Goal: Transaction & Acquisition: Download file/media

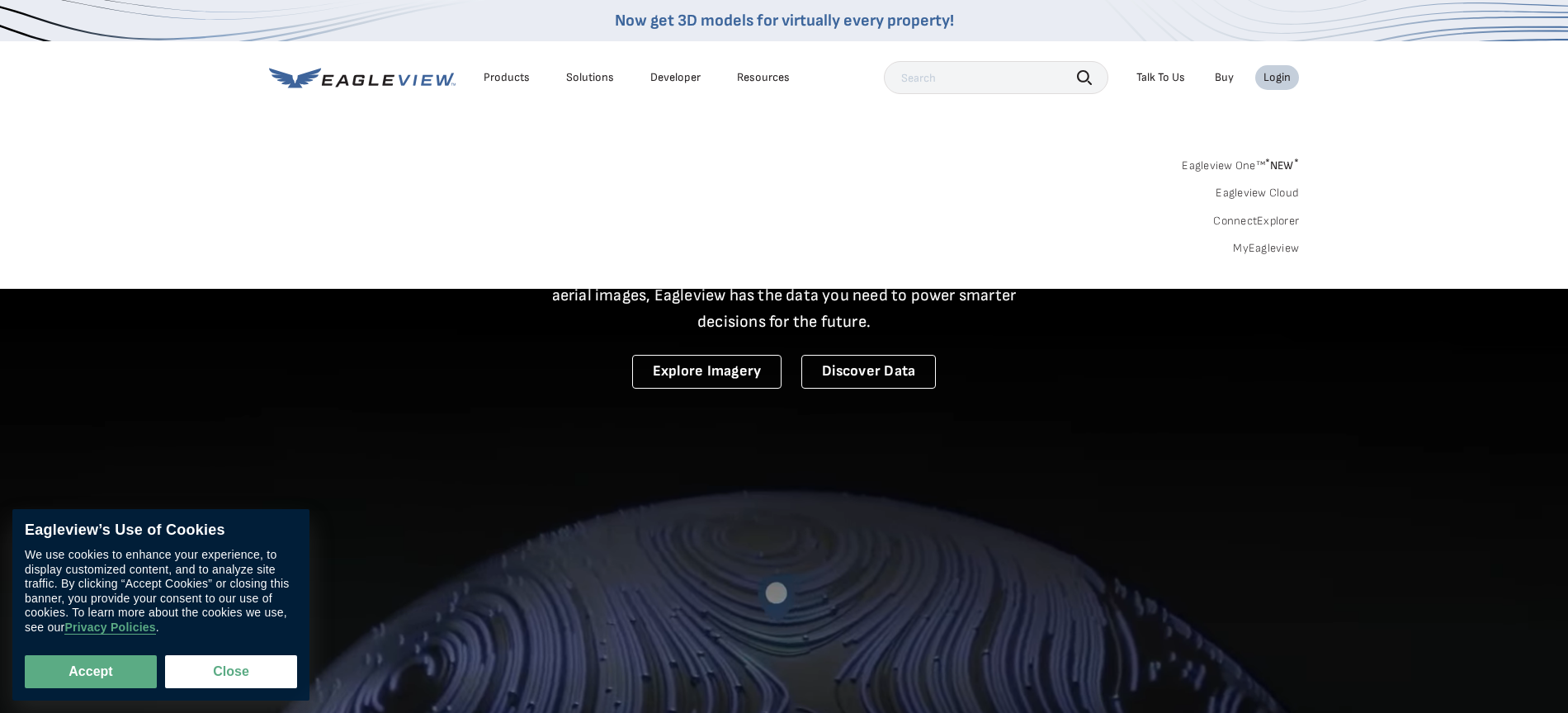
click at [1246, 245] on link "MyEagleview" at bounding box center [1266, 248] width 66 height 15
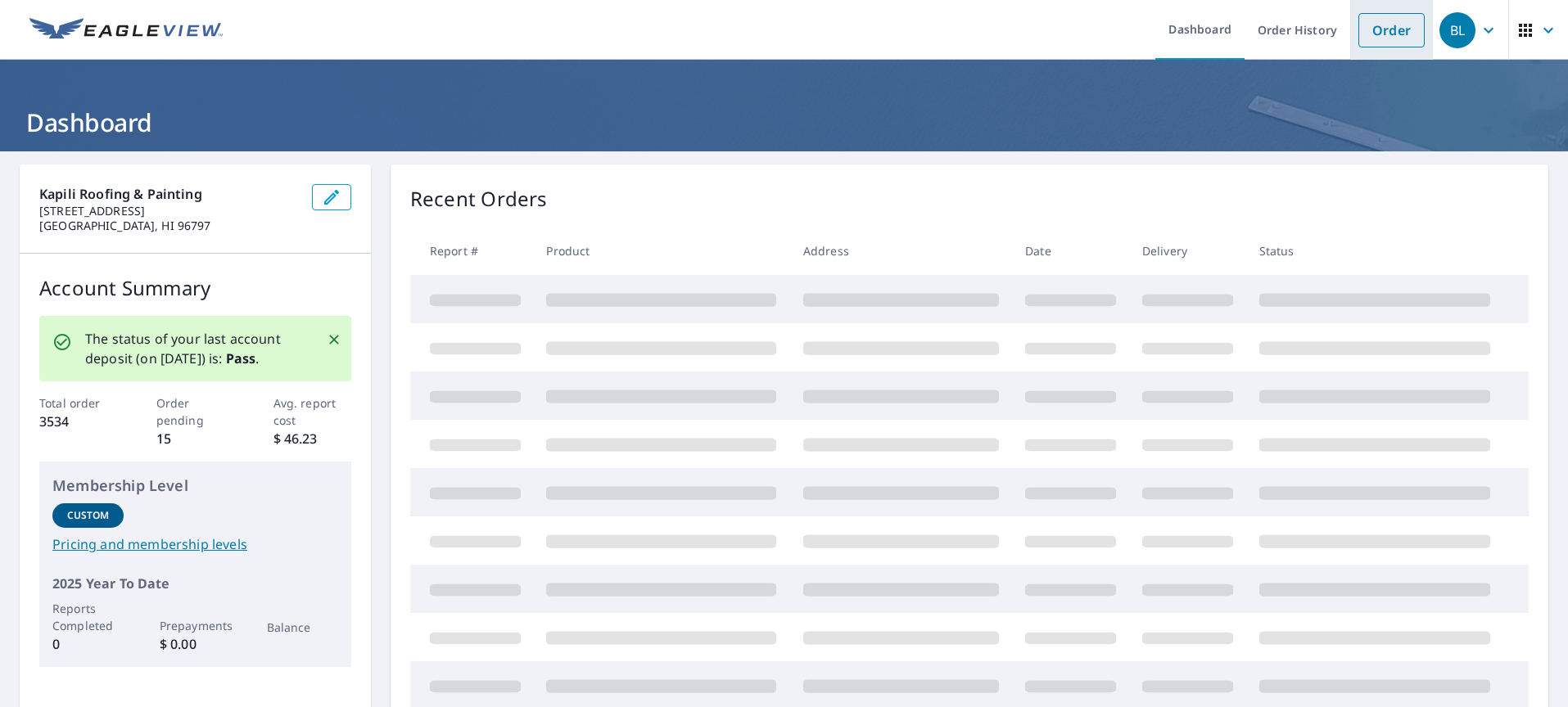
click at [1359, 36] on link "Order" at bounding box center [1391, 30] width 66 height 35
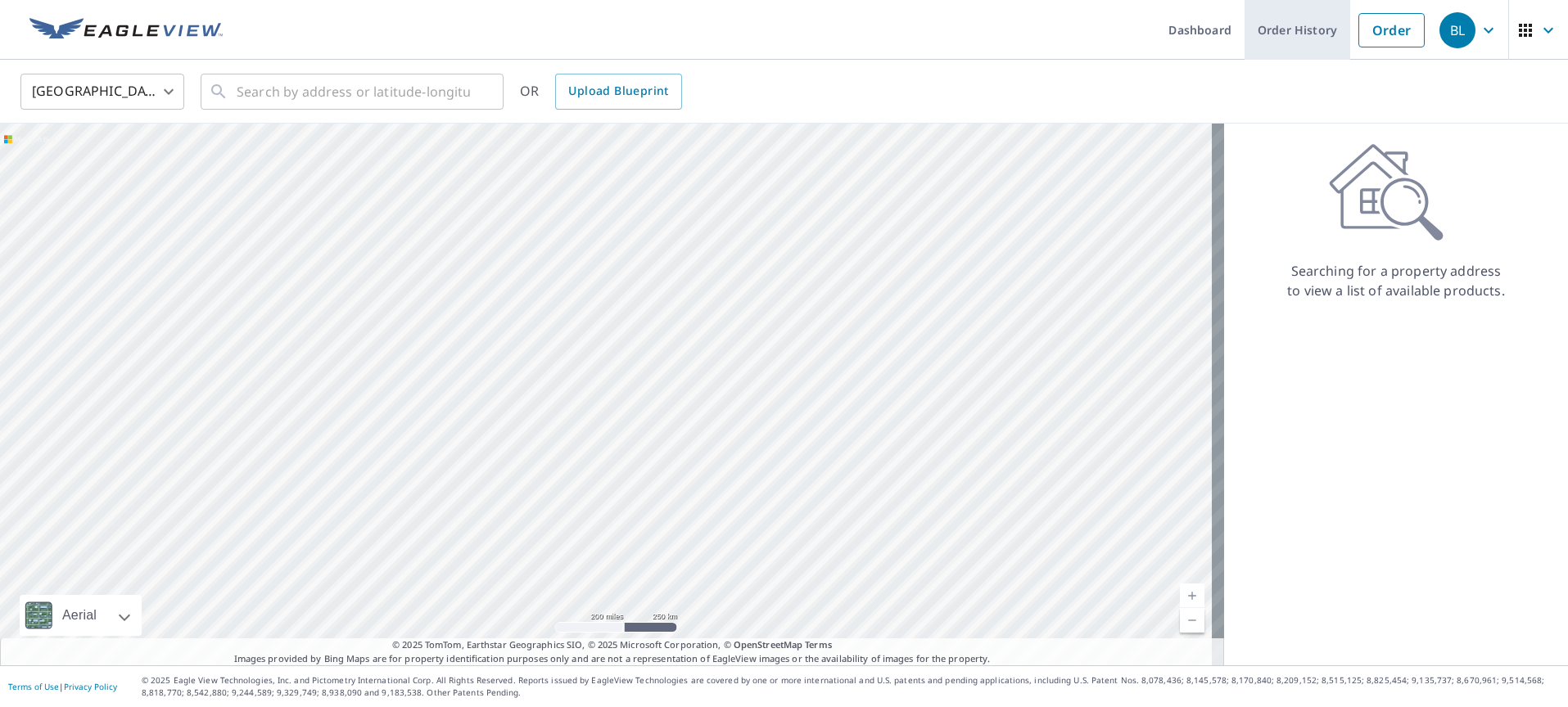
click at [1279, 33] on link "Order History" at bounding box center [1297, 30] width 106 height 59
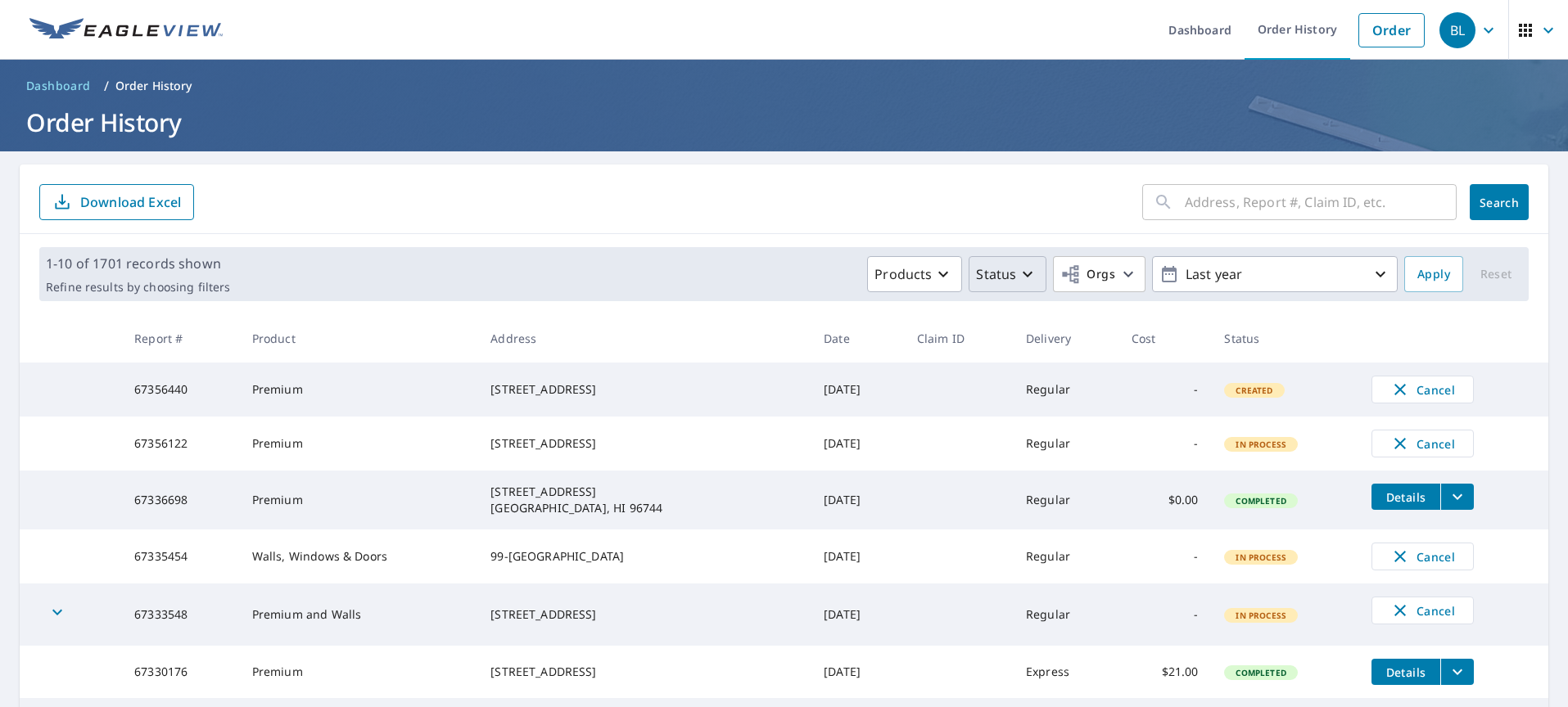
click at [995, 288] on button "Status" at bounding box center [1007, 274] width 78 height 36
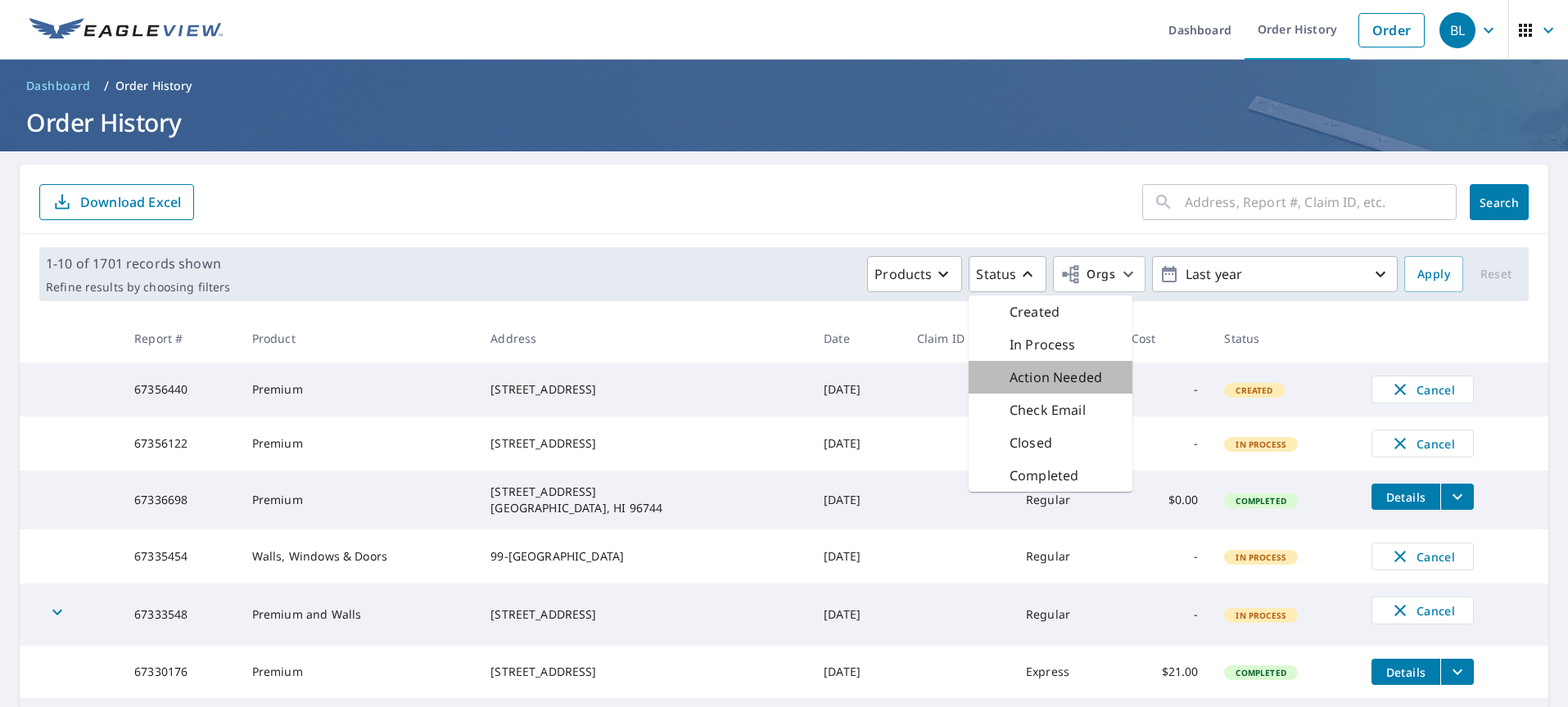
click at [1021, 372] on p "Action Needed" at bounding box center [1055, 377] width 92 height 20
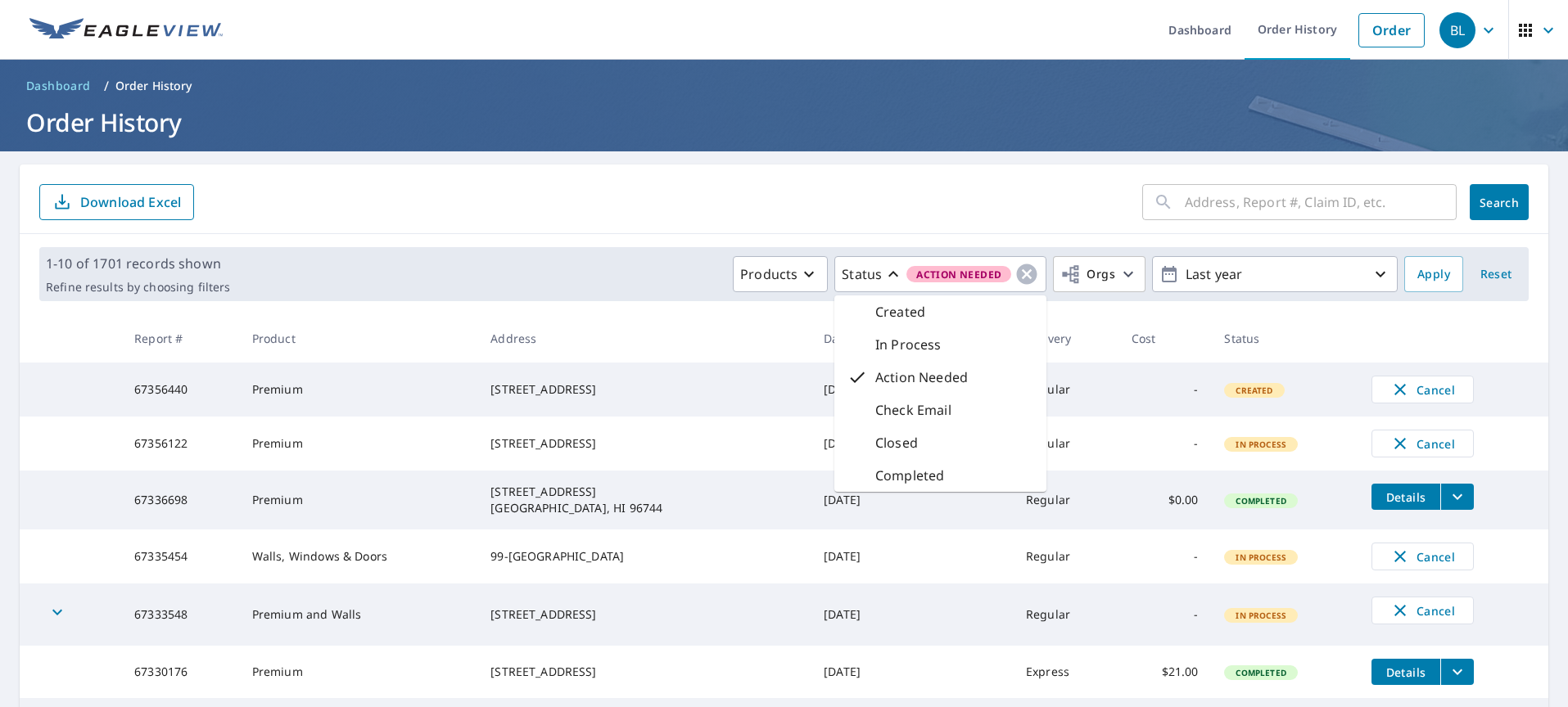
click at [989, 185] on form "​ Search Download Excel" at bounding box center [784, 202] width 1489 height 36
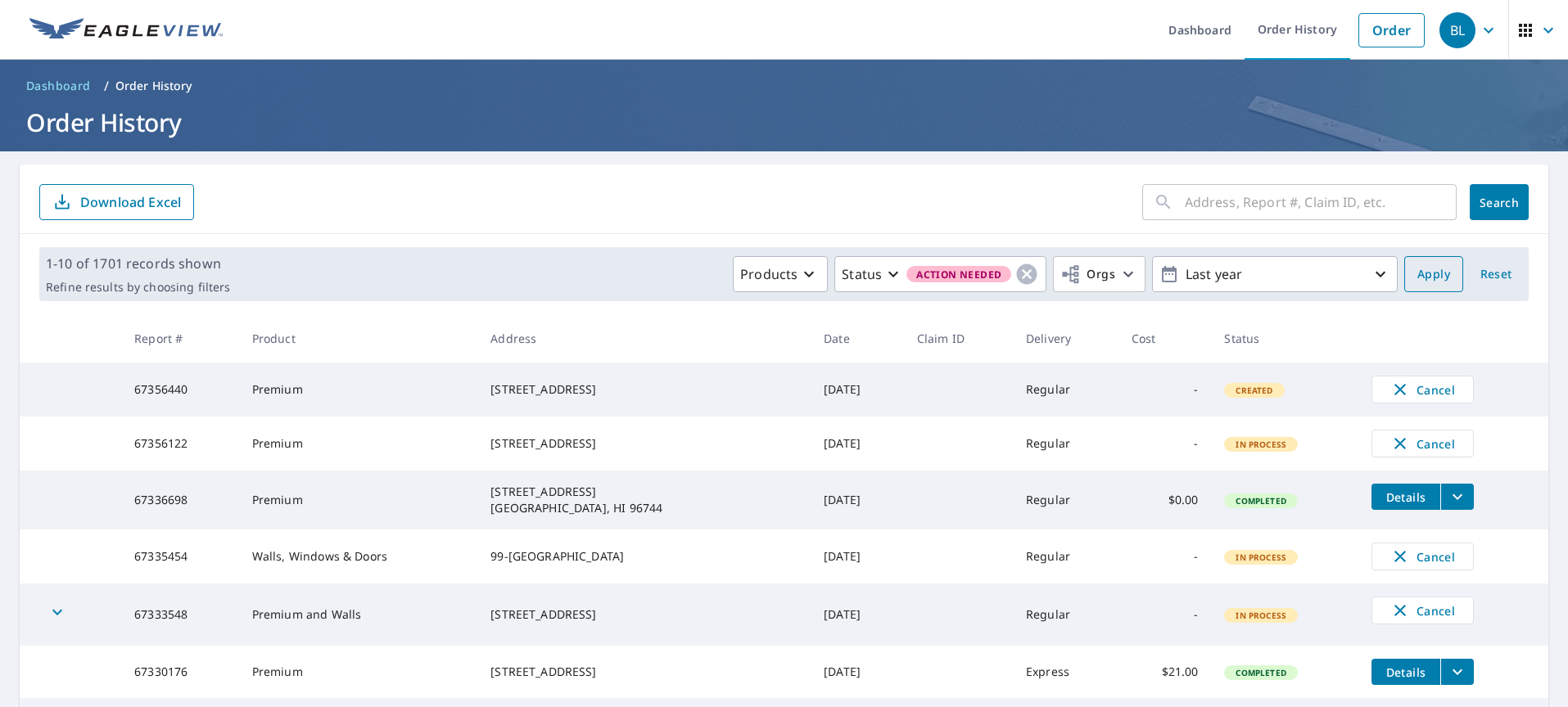
click at [1417, 275] on span "Apply" at bounding box center [1432, 274] width 33 height 21
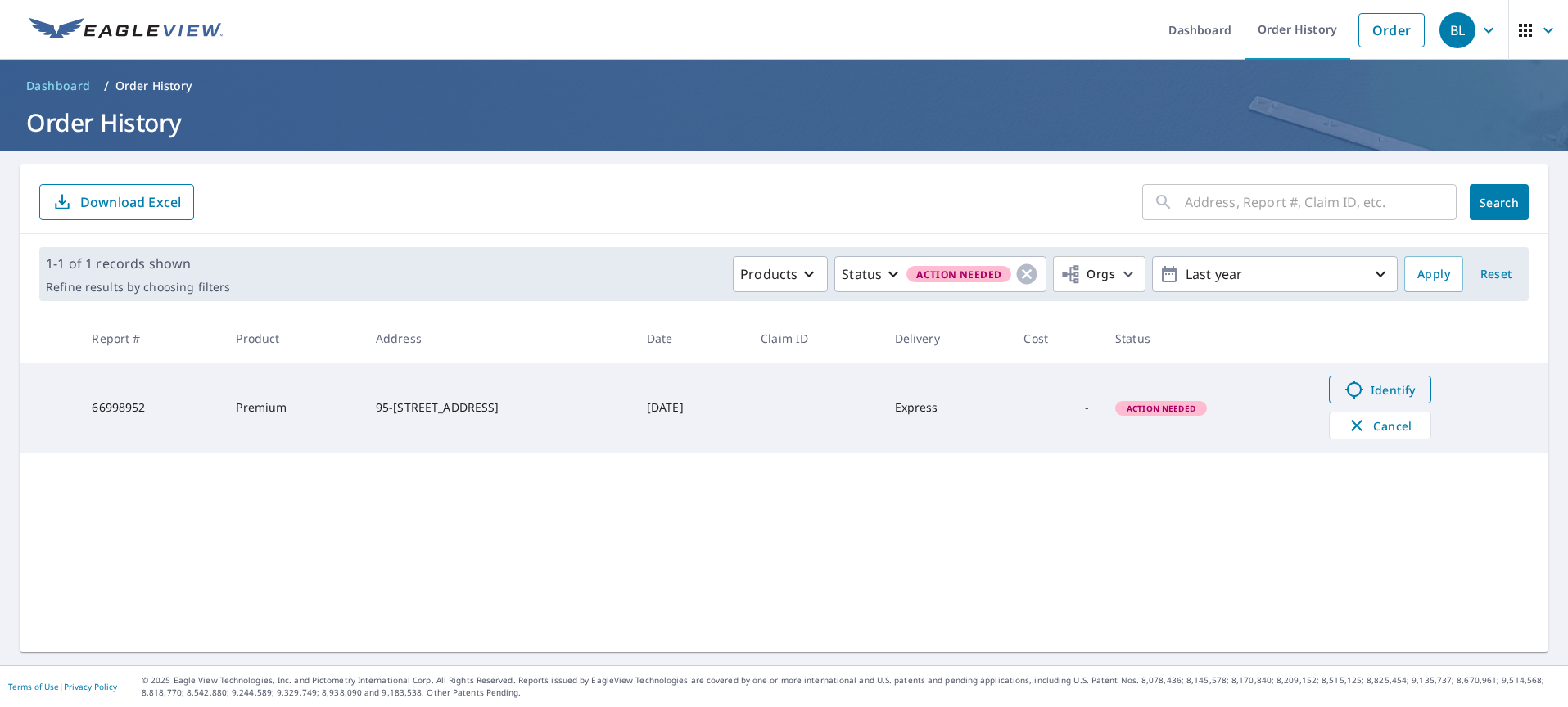
click at [1376, 385] on span "Identify" at bounding box center [1380, 390] width 81 height 20
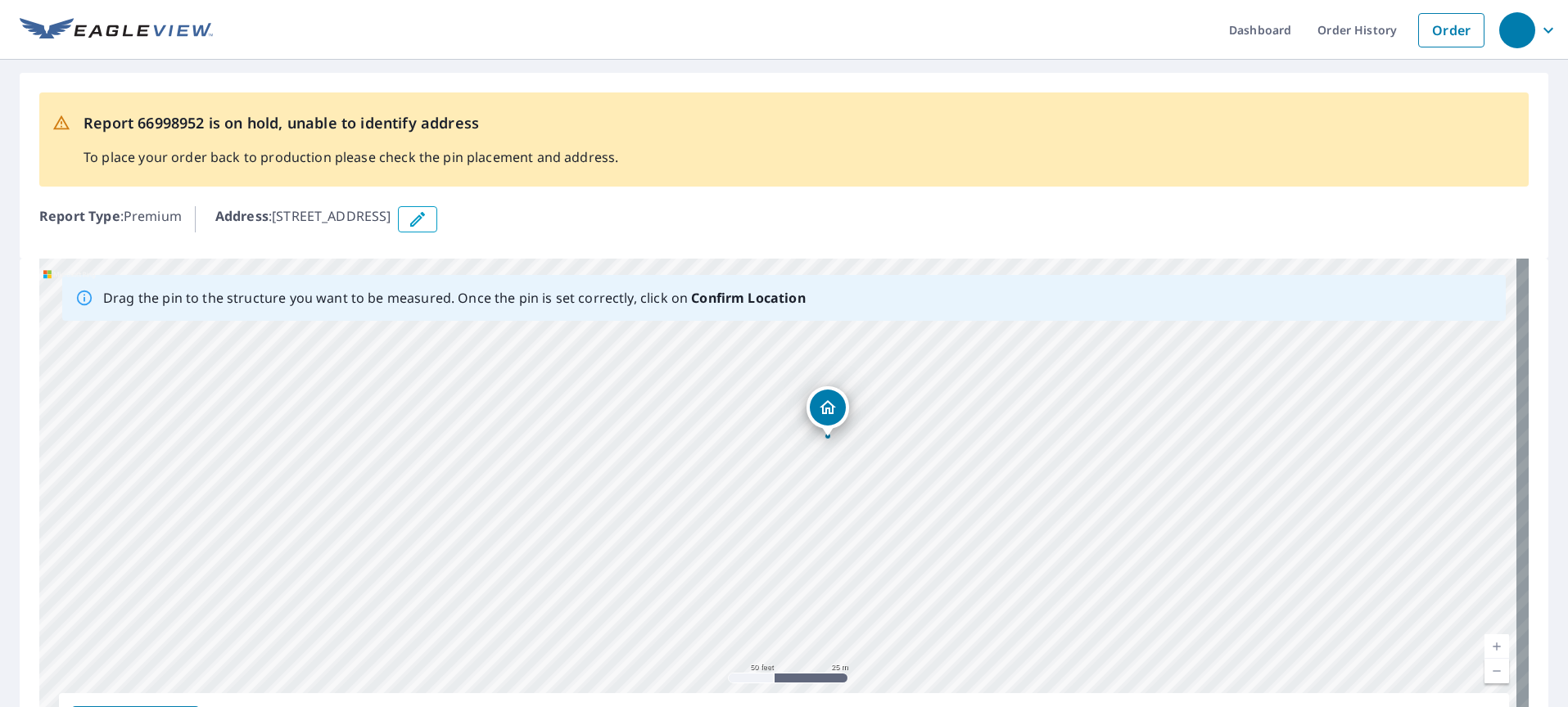
drag, startPoint x: 278, startPoint y: 214, endPoint x: 389, endPoint y: 216, distance: 111.0
click at [389, 216] on p "Address : 95-1005 Anopili Street, Mililani, HI, 96789" at bounding box center [303, 219] width 176 height 26
copy p "95-1005 Anopili St"
click at [1368, 36] on link "Order History" at bounding box center [1356, 30] width 106 height 59
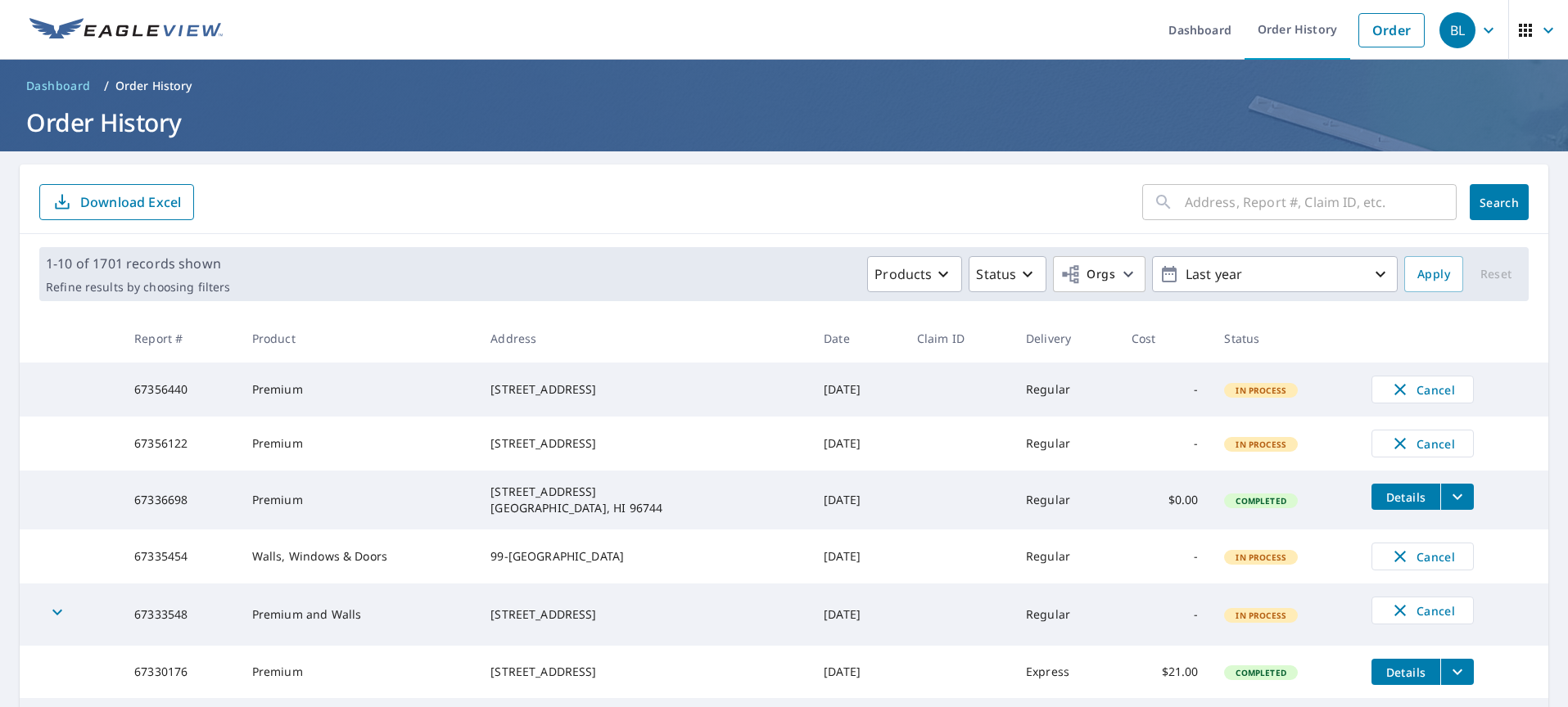
click at [1249, 194] on input "text" at bounding box center [1321, 202] width 272 height 46
paste input "95-1035 Mahea St"
type input "95-1035 Mahea St"
click at [1473, 211] on button "Search" at bounding box center [1499, 202] width 59 height 36
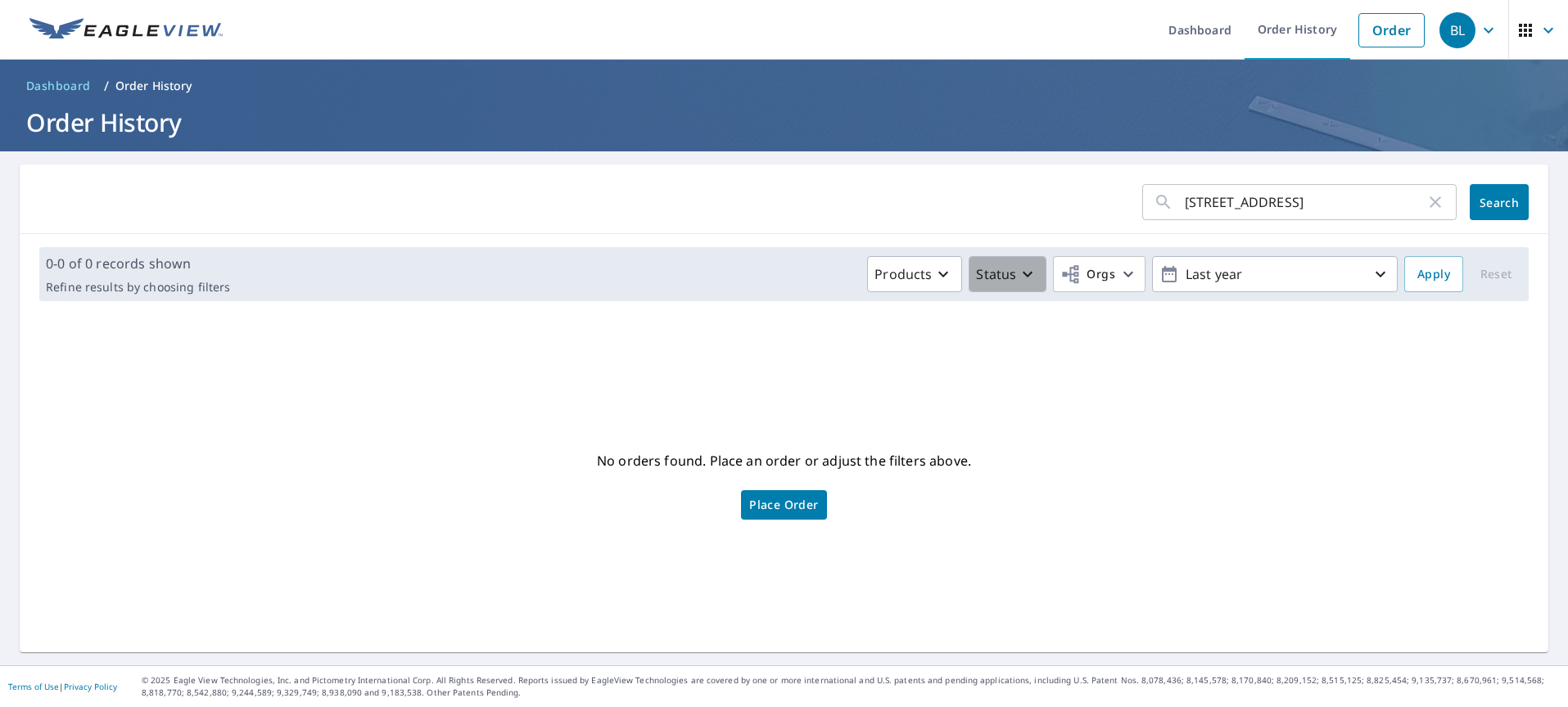
click at [991, 274] on p "Status" at bounding box center [996, 274] width 41 height 20
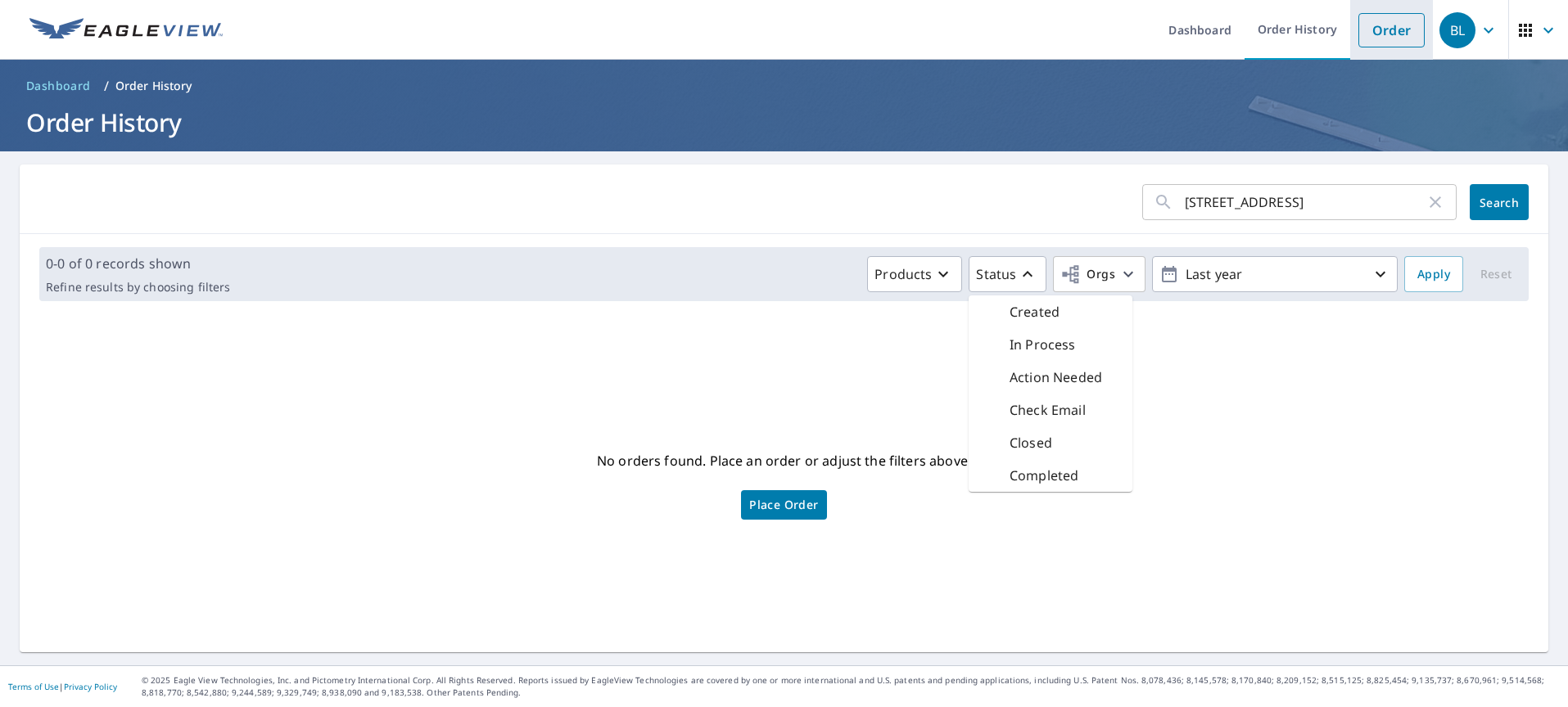
click at [1396, 31] on link "Order" at bounding box center [1391, 30] width 66 height 35
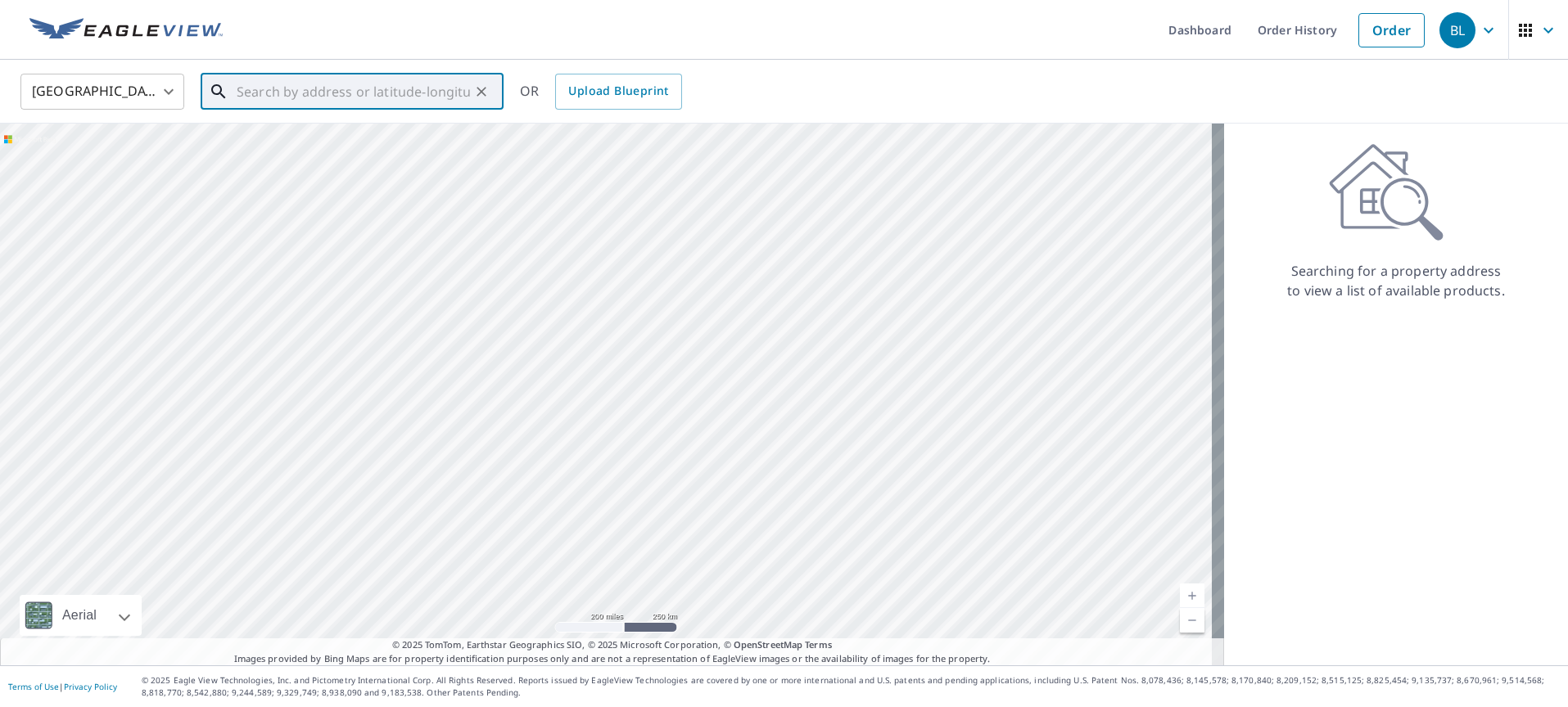
paste input "95-1035 Mahea St"
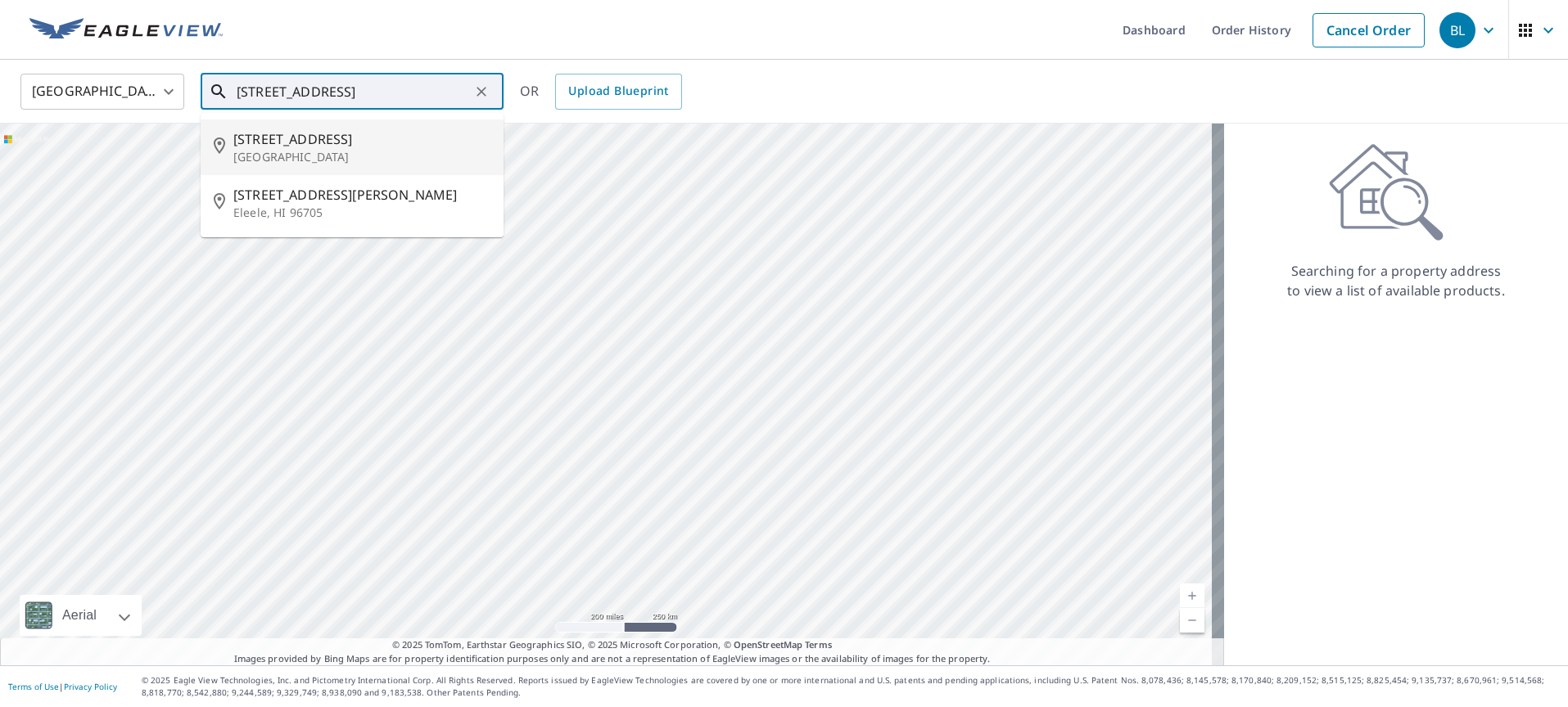
click at [336, 149] on p "Mililani Town, HI 96789" at bounding box center [362, 156] width 257 height 17
type input "95-1035 Mahea St Mililani Town, HI 96789"
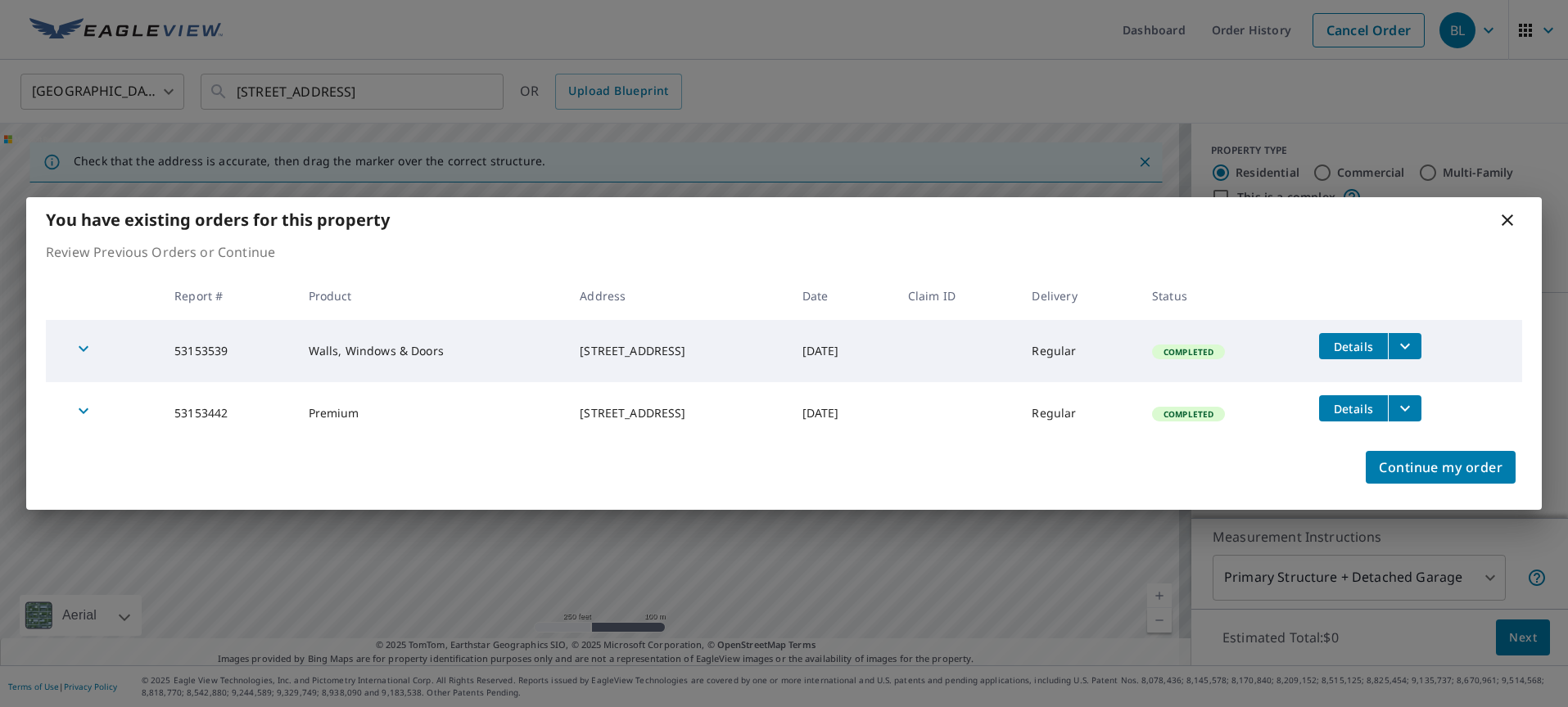
click at [1349, 411] on span "Details" at bounding box center [1353, 409] width 49 height 16
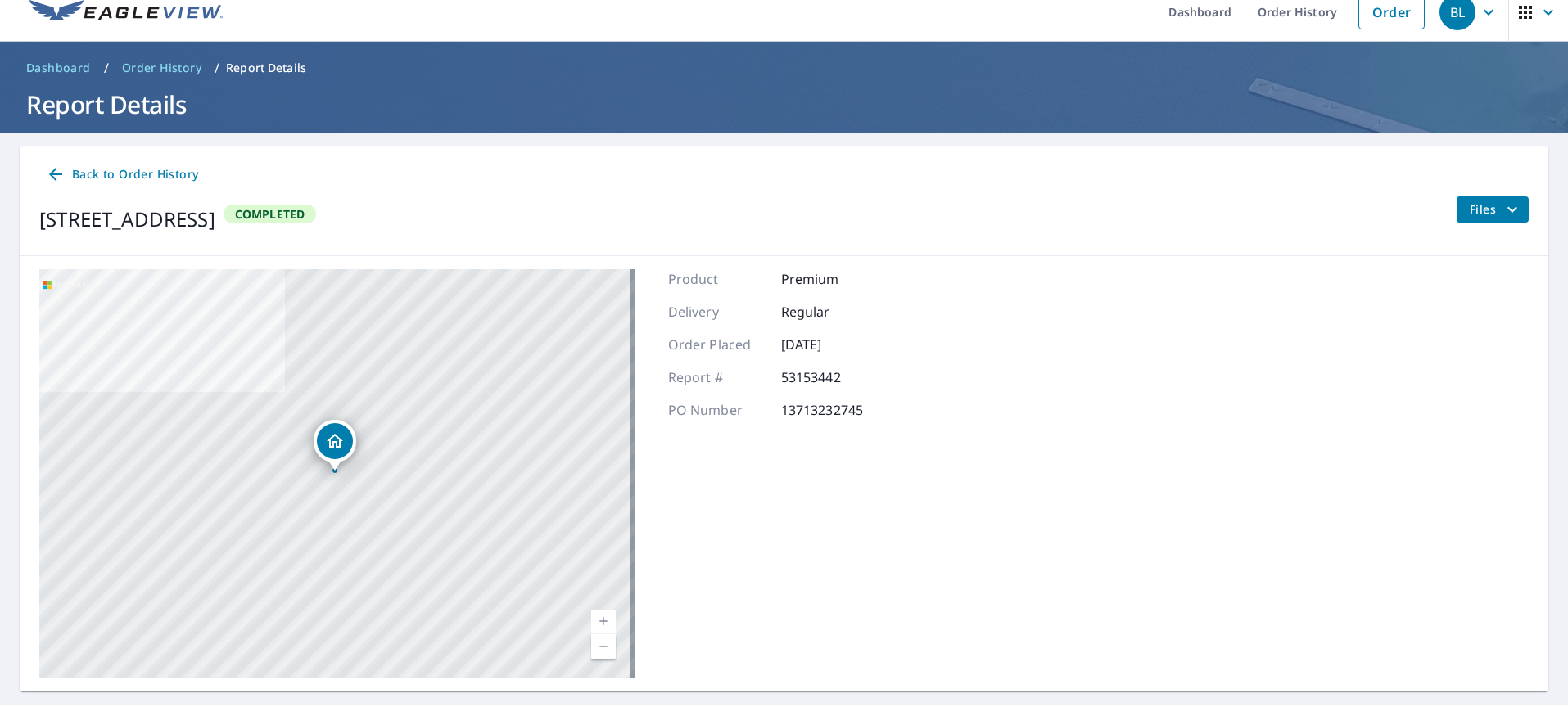
scroll to position [57, 0]
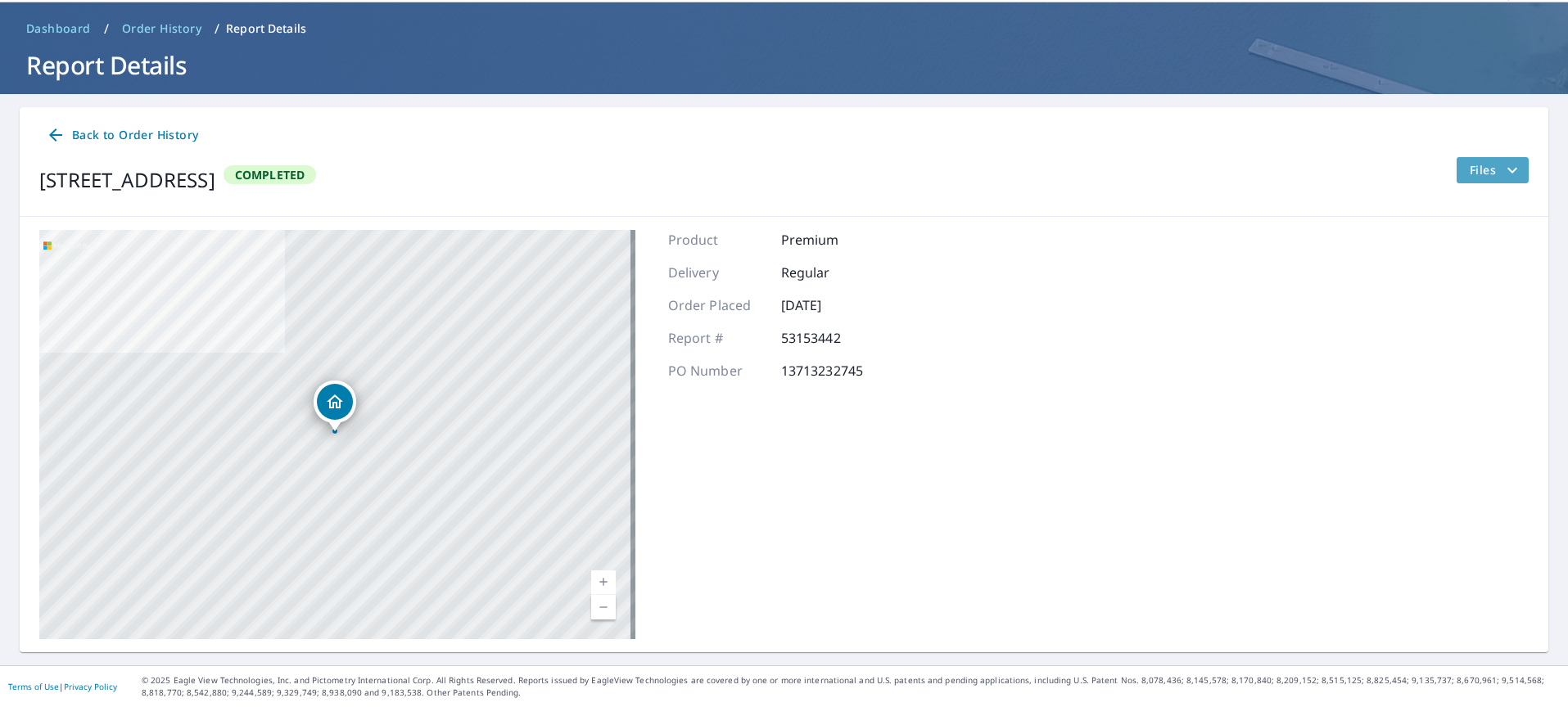
click at [1459, 176] on button "Files" at bounding box center [1492, 170] width 73 height 26
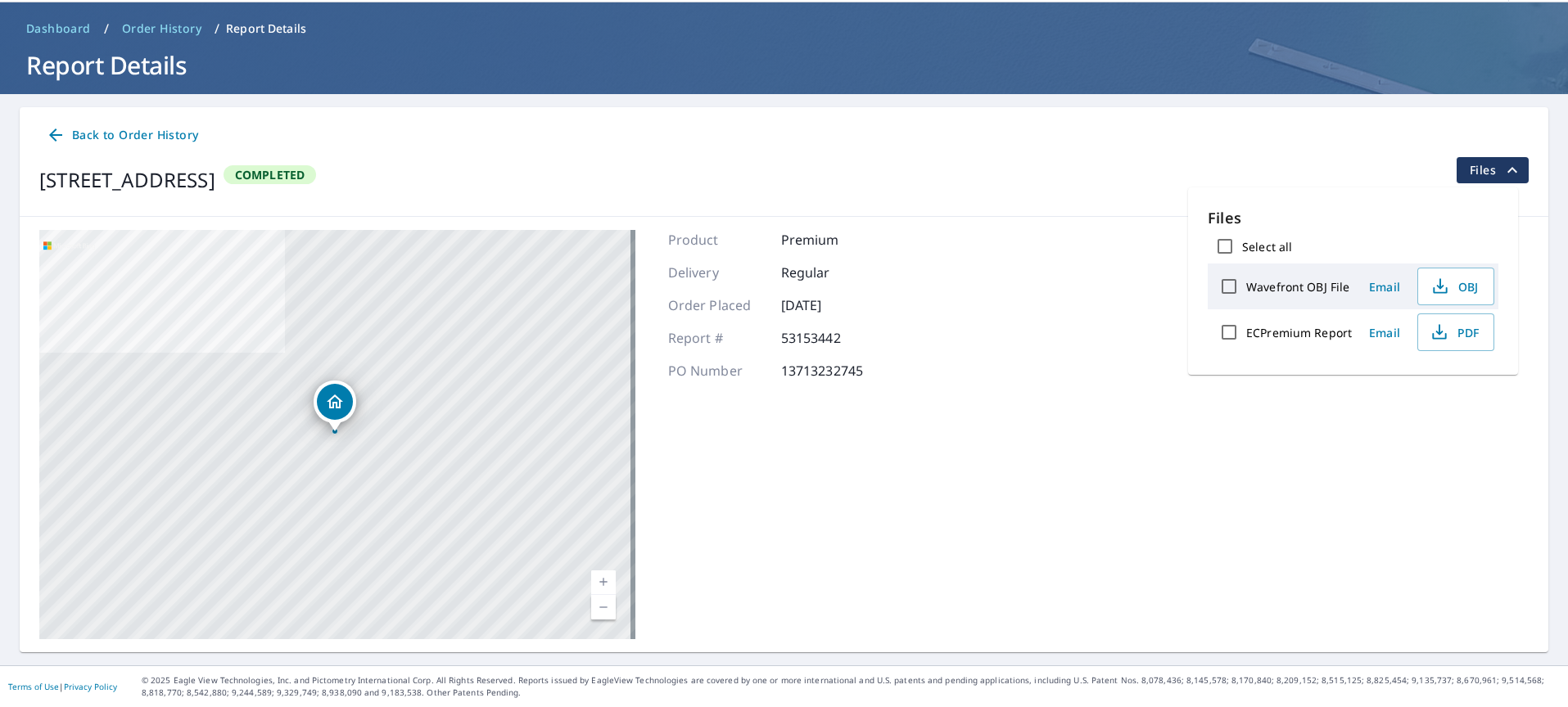
click at [1308, 286] on label "Wavefront OBJ File" at bounding box center [1298, 287] width 103 height 16
click at [1246, 286] on input "Wavefront OBJ File" at bounding box center [1228, 286] width 35 height 35
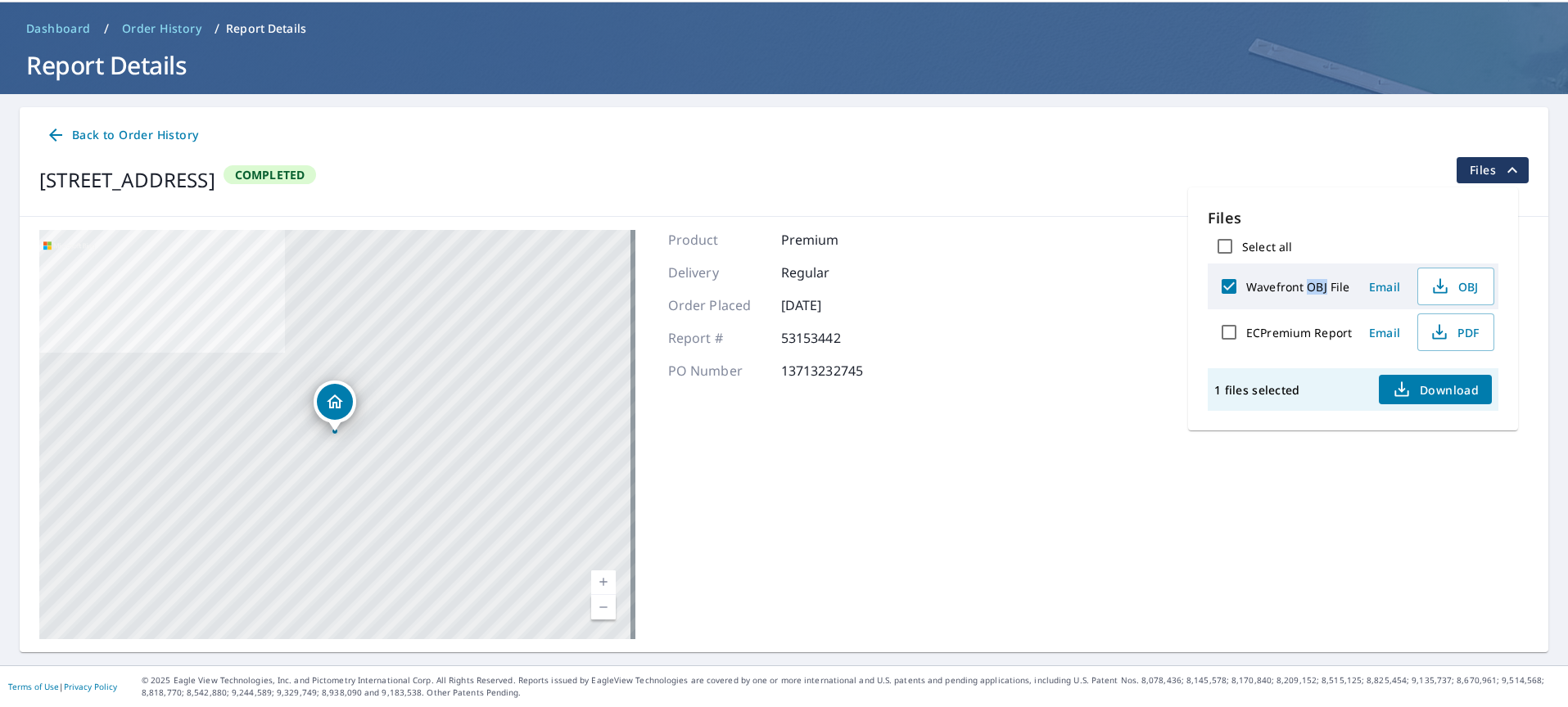
click at [1308, 286] on label "Wavefront OBJ File" at bounding box center [1298, 287] width 103 height 16
click at [1246, 286] on input "Wavefront OBJ File" at bounding box center [1228, 286] width 35 height 35
checkbox input "false"
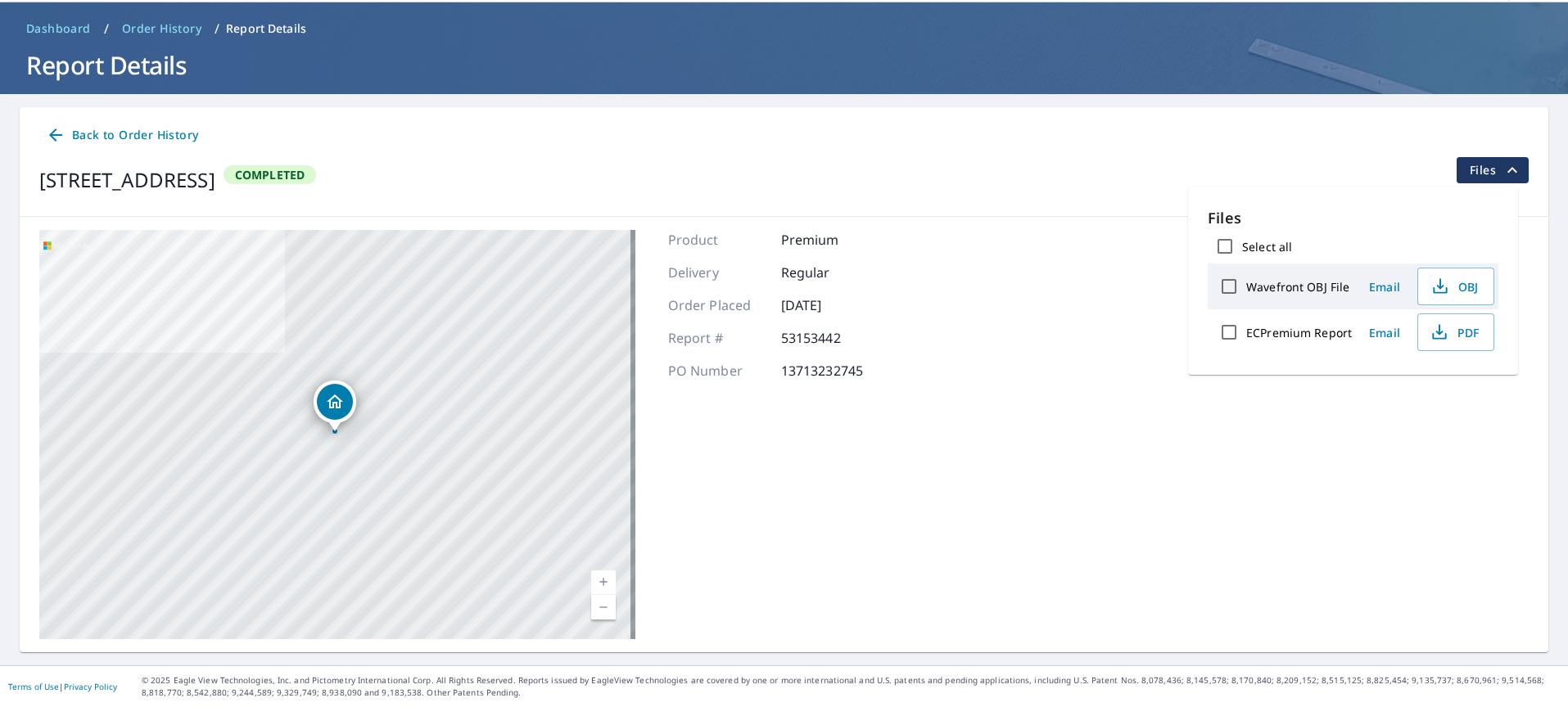
click at [1278, 333] on label "ECPremium Report" at bounding box center [1299, 333] width 106 height 16
click at [1246, 333] on input "ECPremium Report" at bounding box center [1228, 332] width 35 height 35
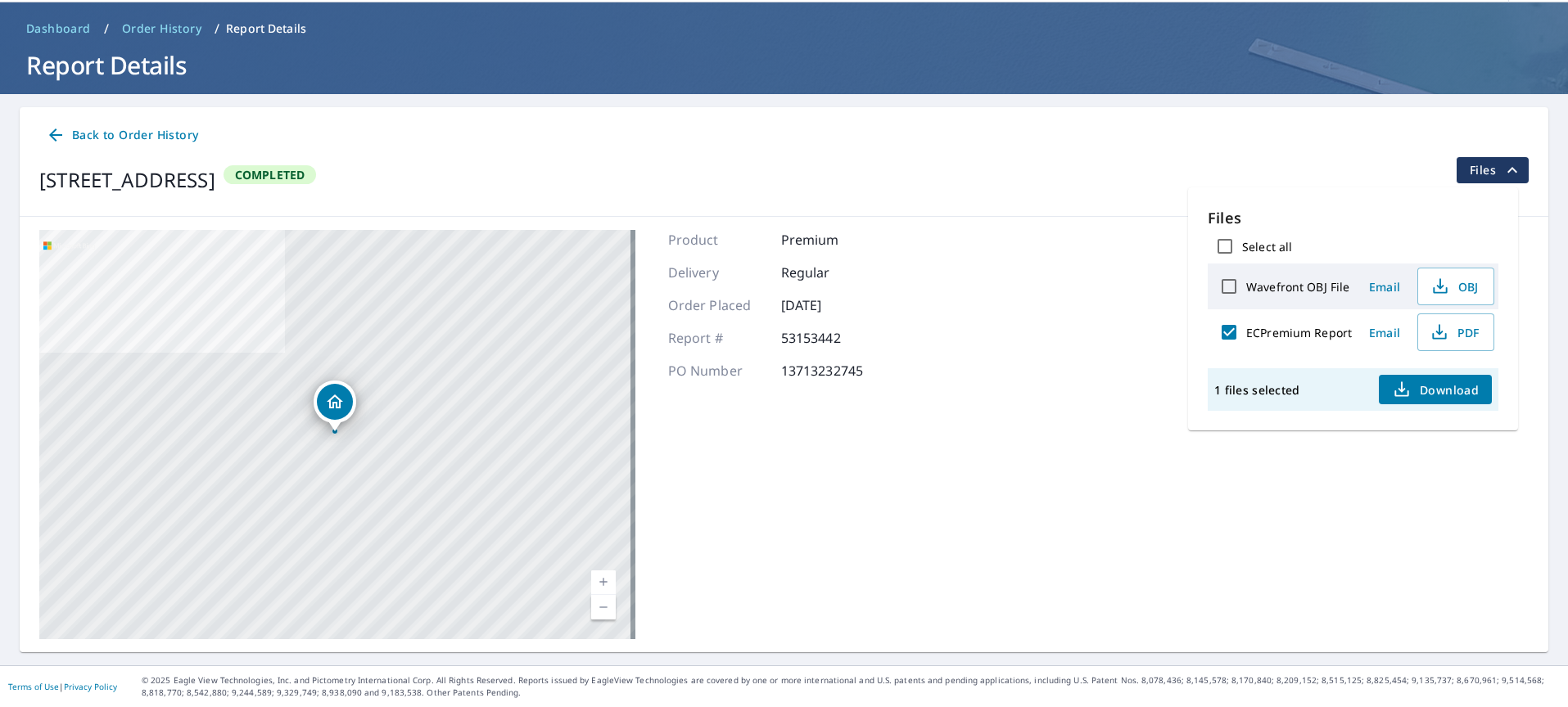
click at [1270, 332] on label "ECPremium Report" at bounding box center [1299, 333] width 106 height 16
click at [1246, 332] on input "ECPremium Report" at bounding box center [1228, 332] width 35 height 35
checkbox input "false"
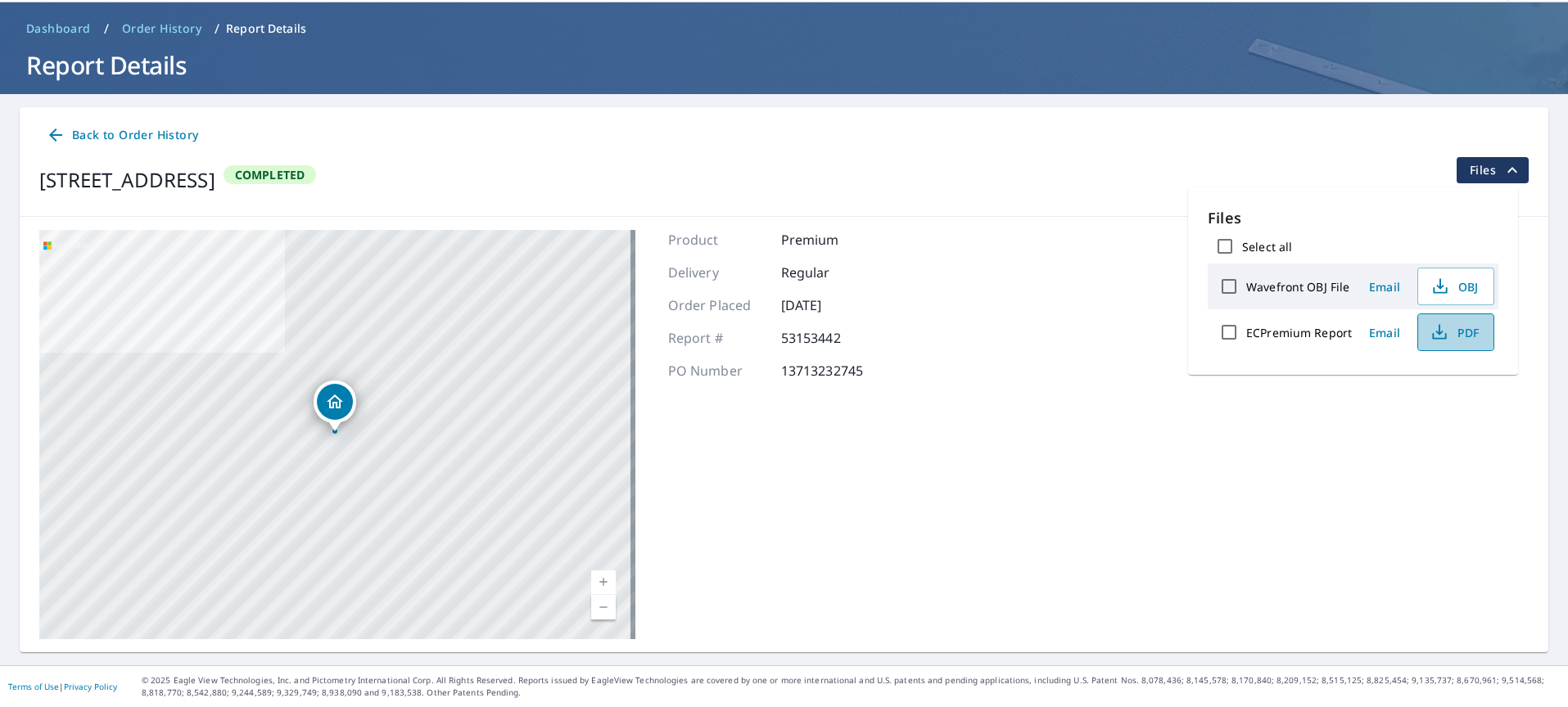
click at [1452, 336] on span "PDF" at bounding box center [1453, 333] width 52 height 20
